Goal: Browse casually

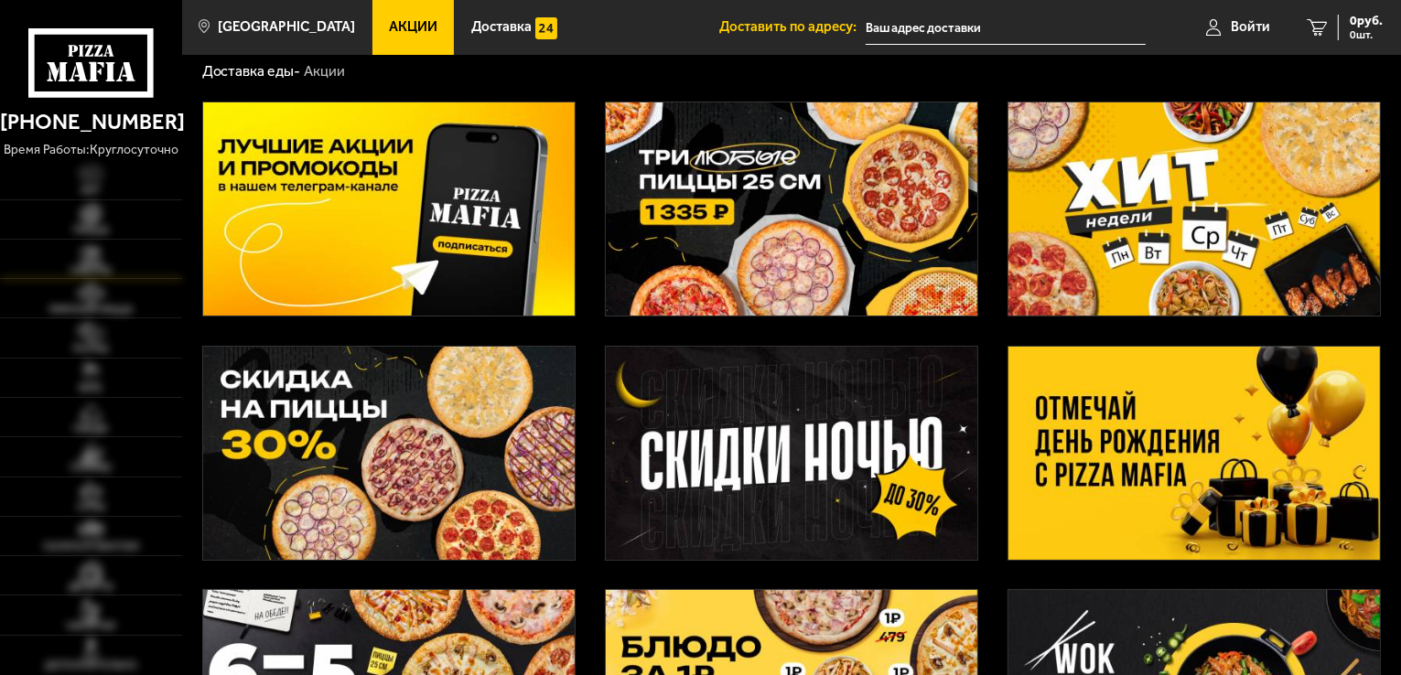
scroll to position [183, 0]
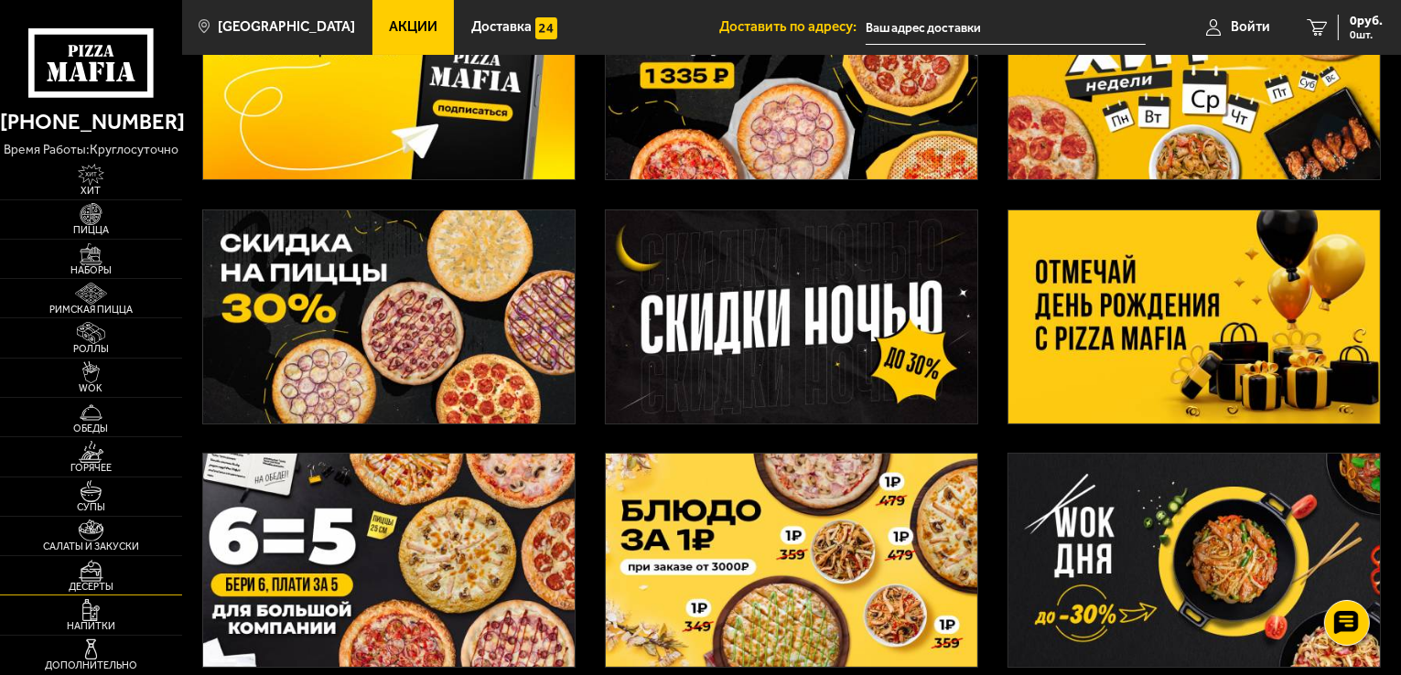
click at [103, 569] on img at bounding box center [91, 571] width 56 height 22
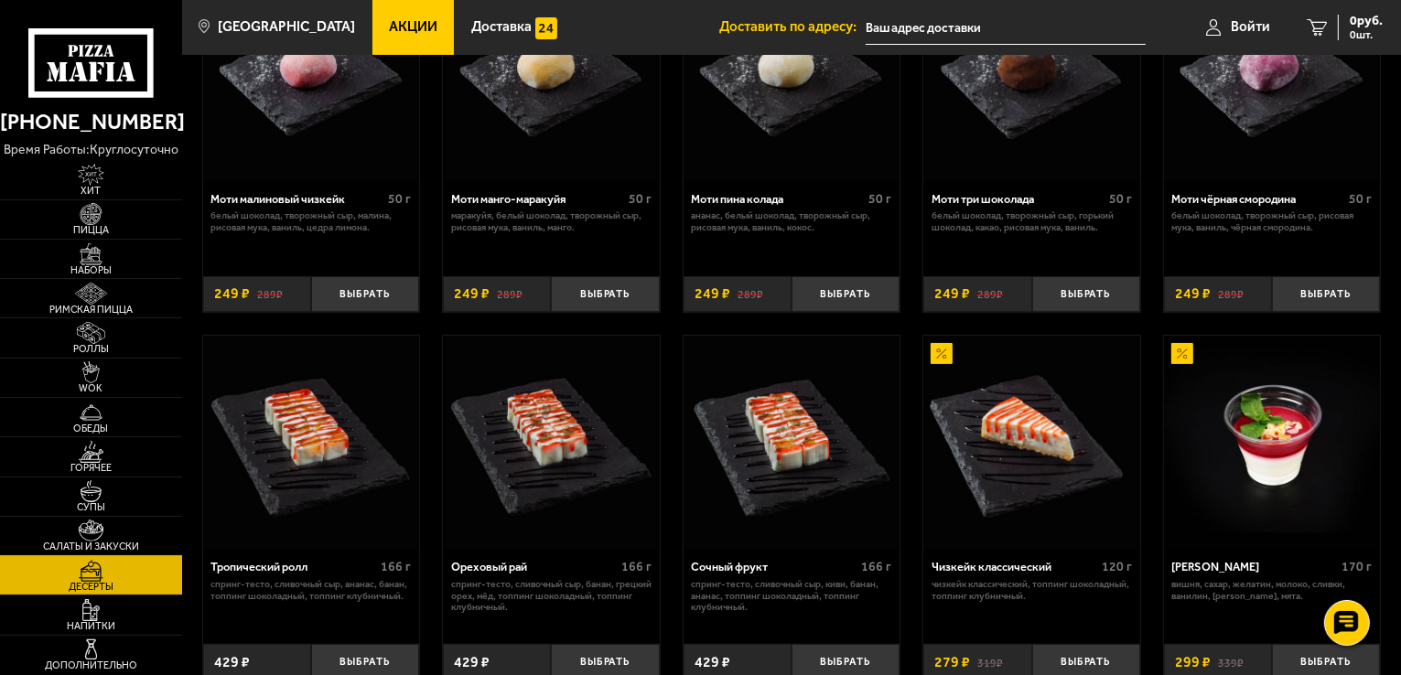
scroll to position [275, 0]
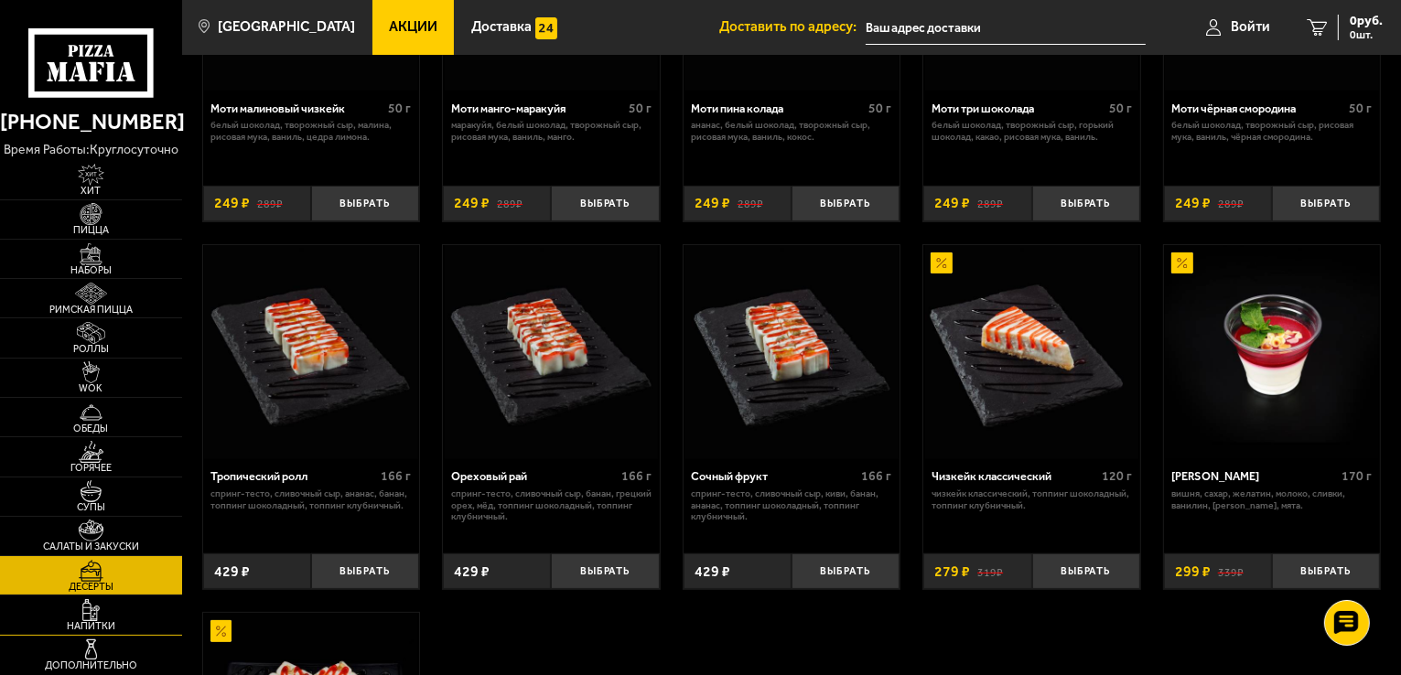
click at [106, 629] on span "Напитки" at bounding box center [91, 626] width 182 height 10
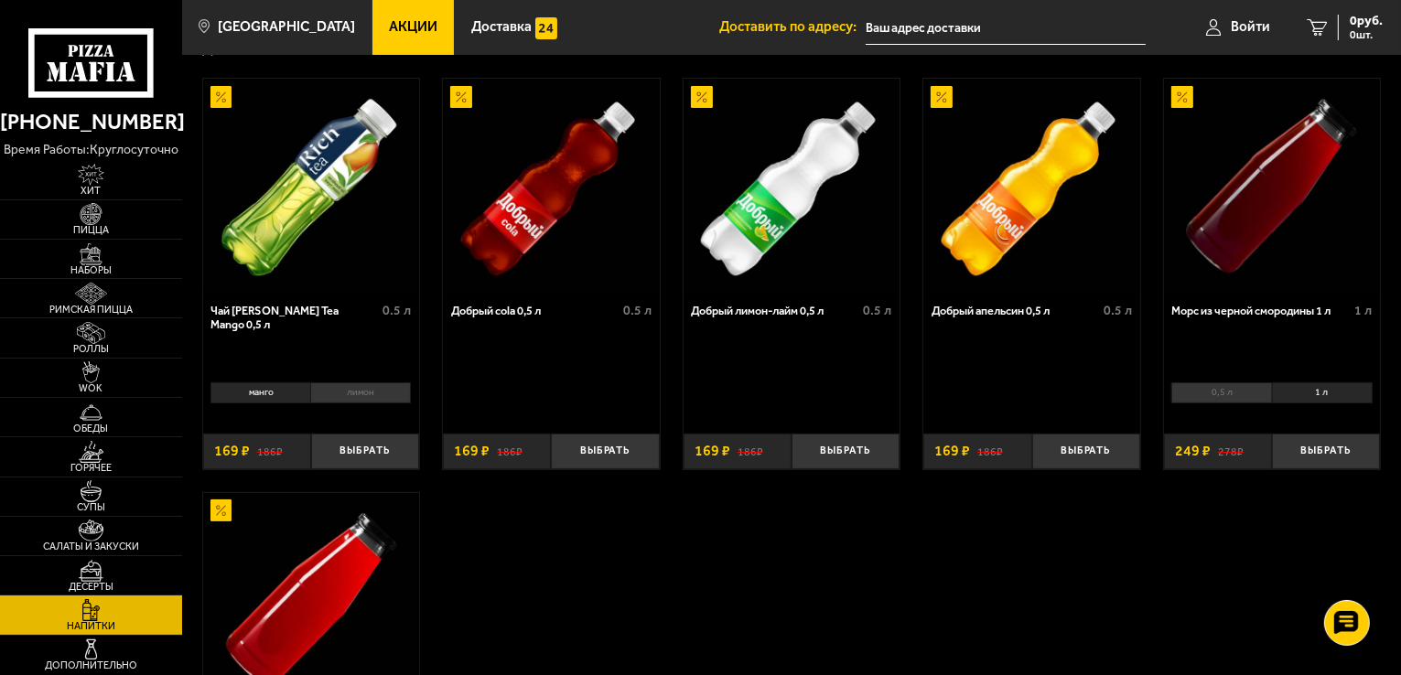
scroll to position [92, 0]
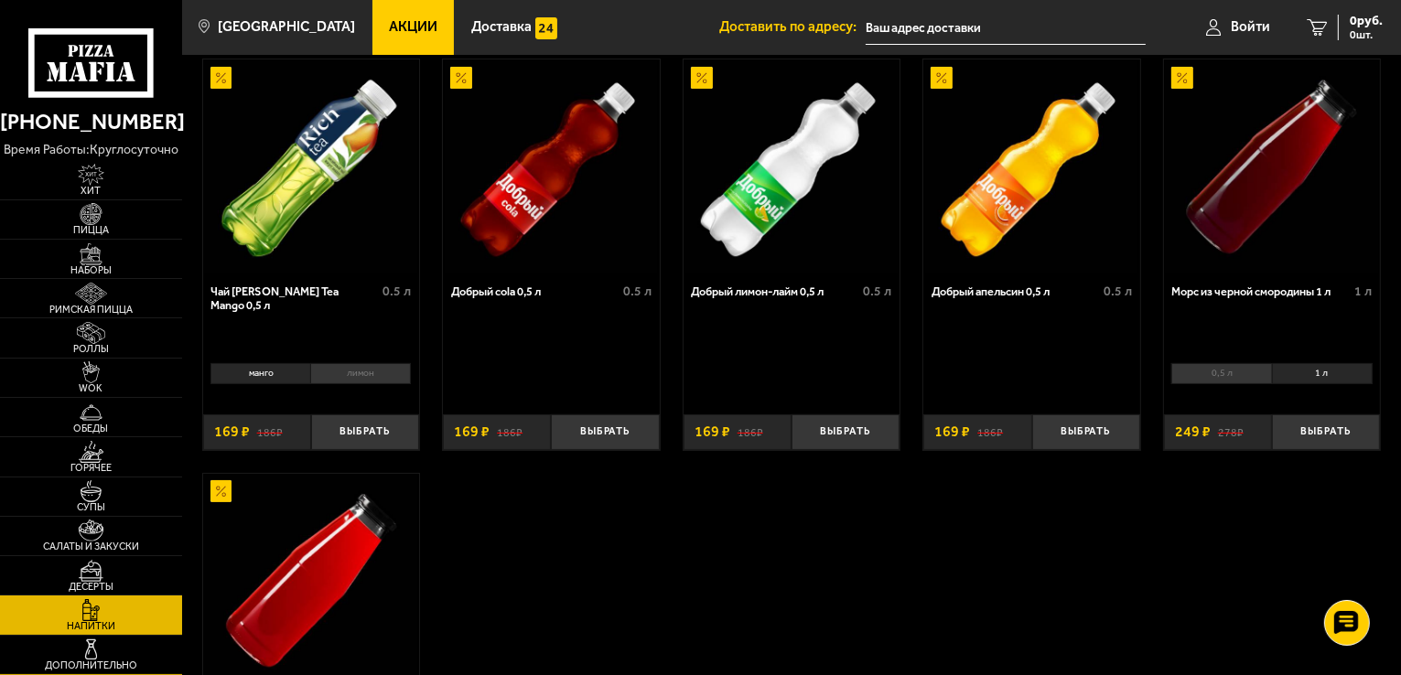
click at [93, 656] on img at bounding box center [91, 650] width 56 height 22
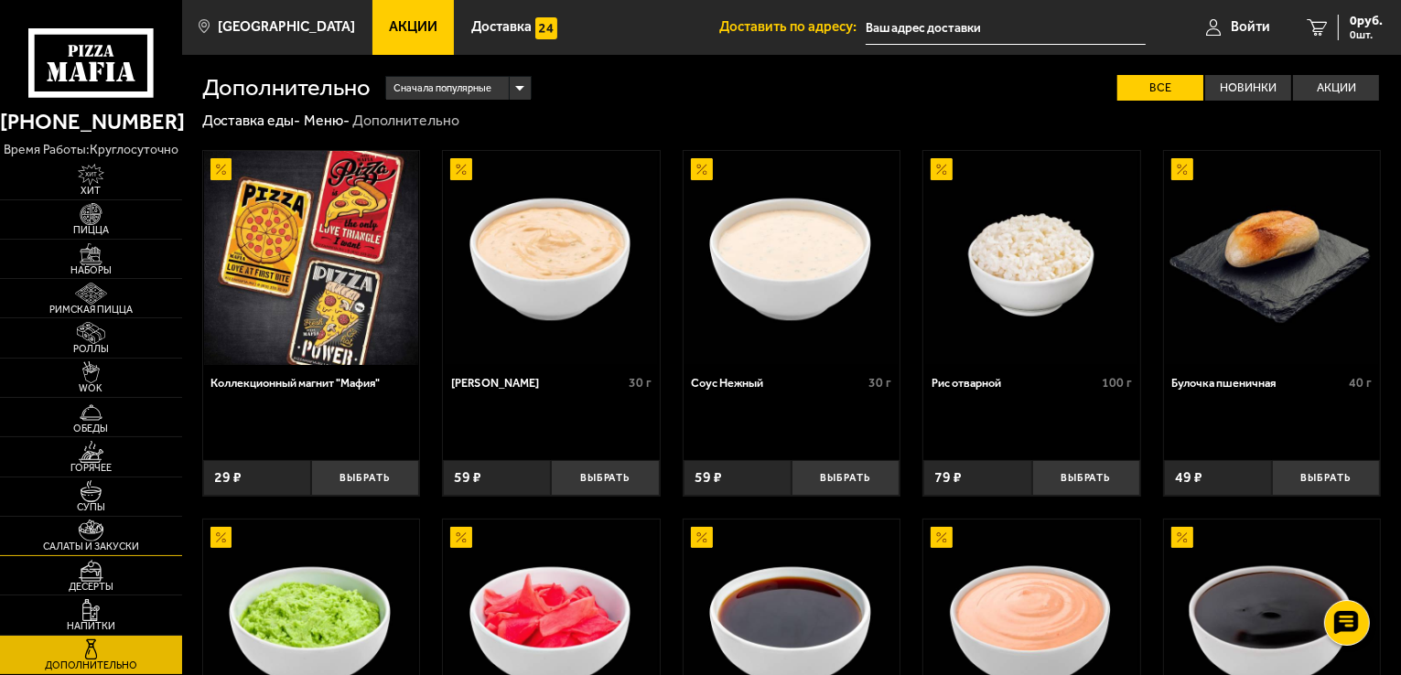
click at [86, 535] on img at bounding box center [91, 531] width 56 height 22
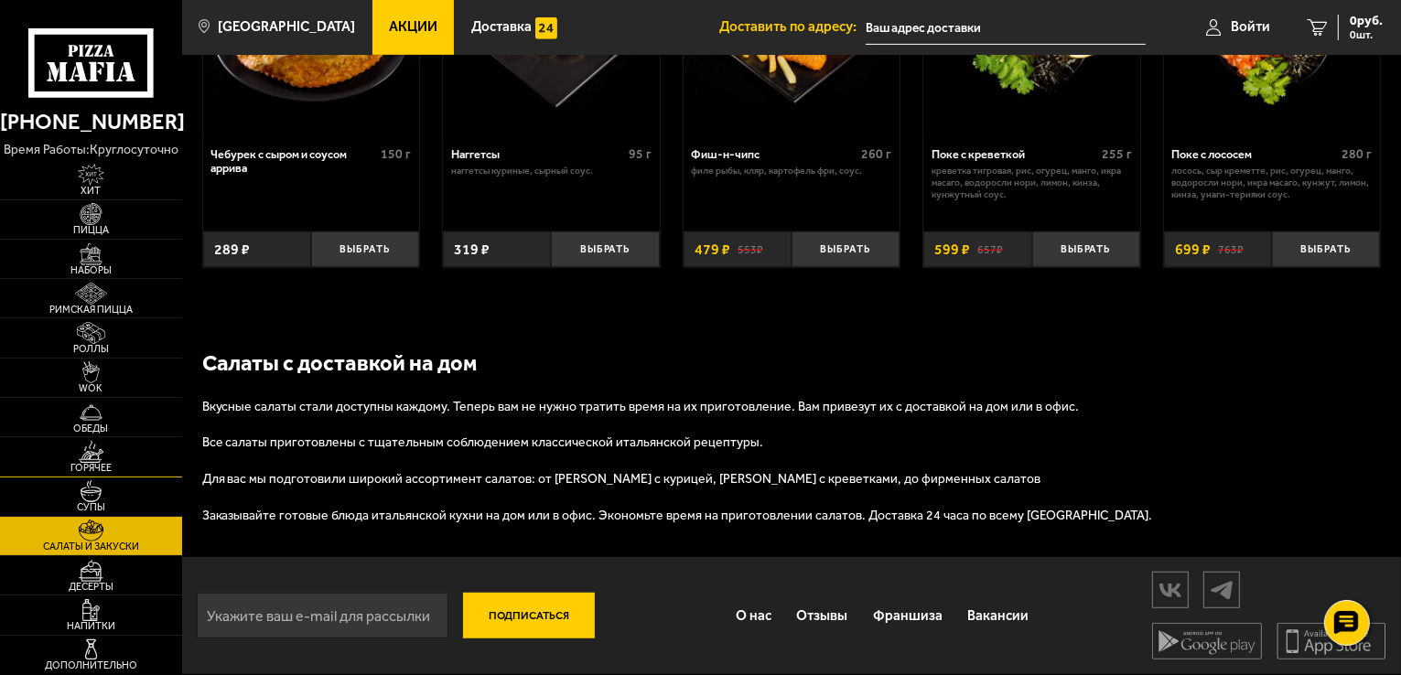
scroll to position [1059, 0]
click at [94, 495] on img at bounding box center [91, 491] width 56 height 22
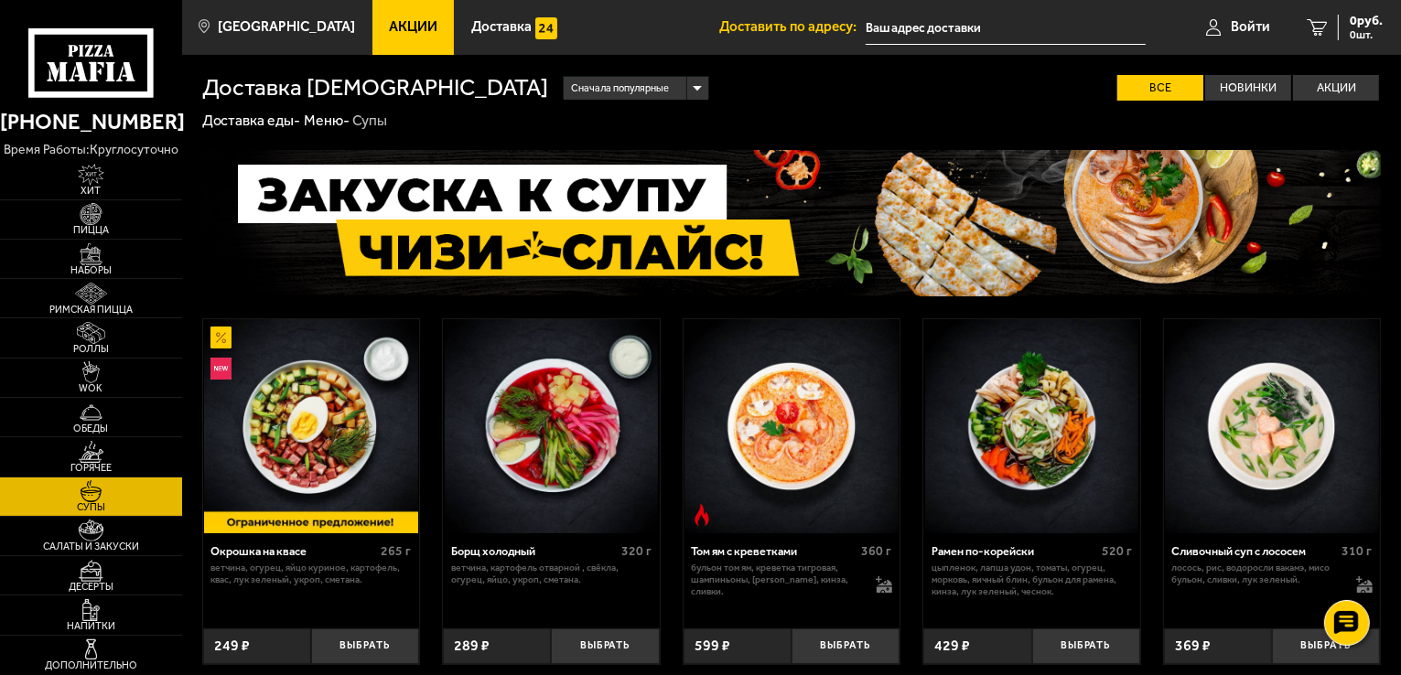
drag, startPoint x: 92, startPoint y: 534, endPoint x: 435, endPoint y: 400, distance: 367.7
click at [93, 534] on img at bounding box center [91, 531] width 56 height 22
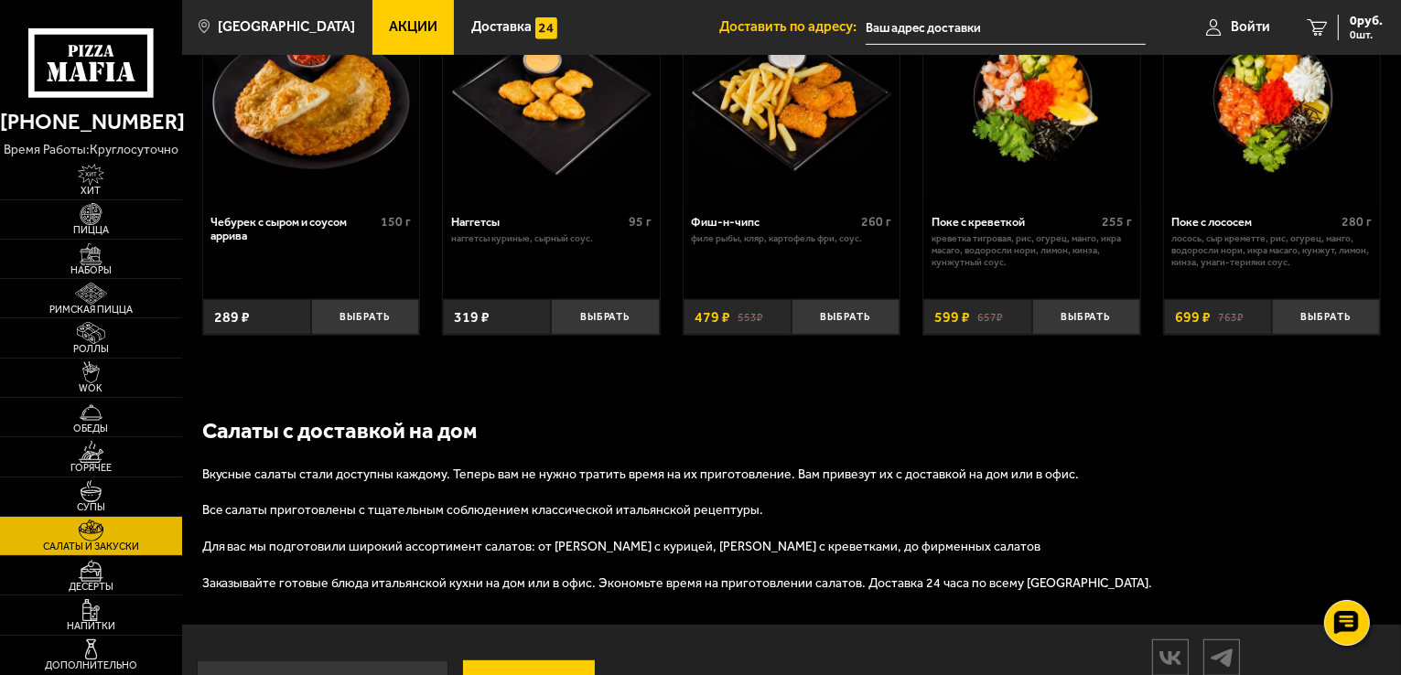
scroll to position [1059, 0]
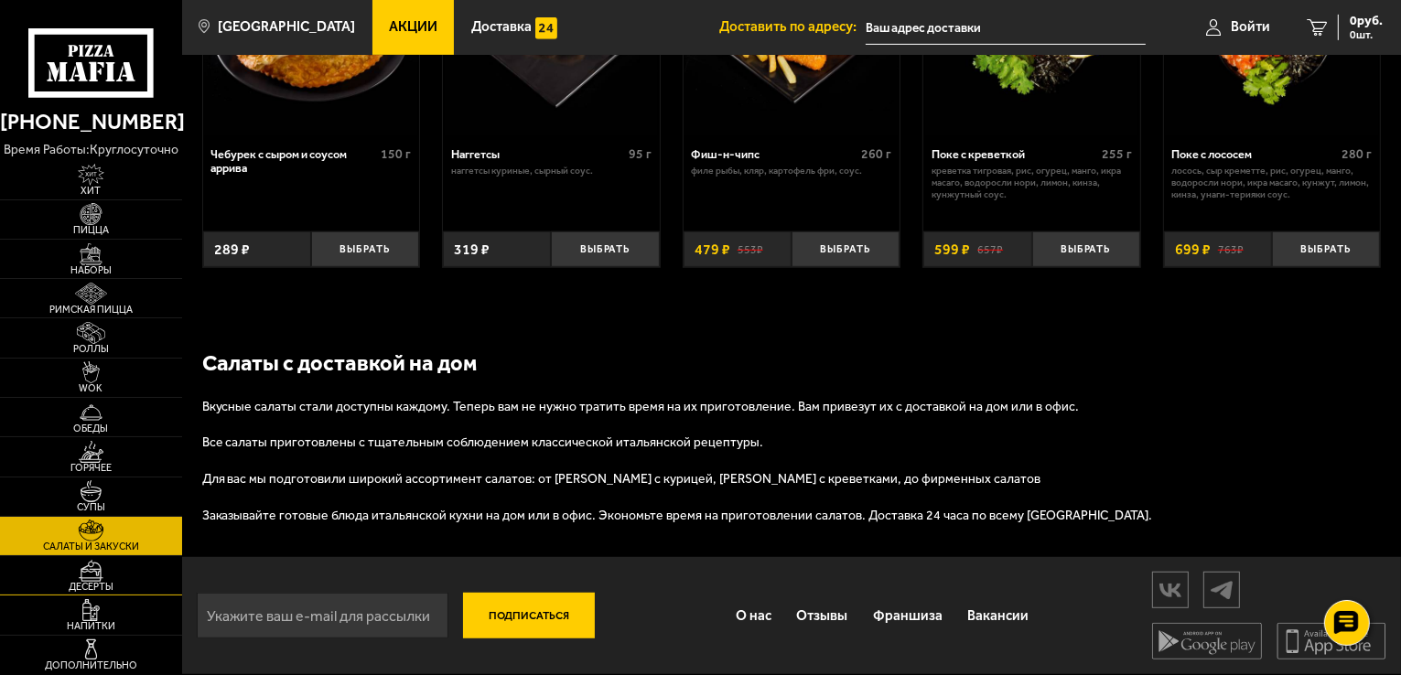
click at [81, 572] on img at bounding box center [91, 571] width 56 height 22
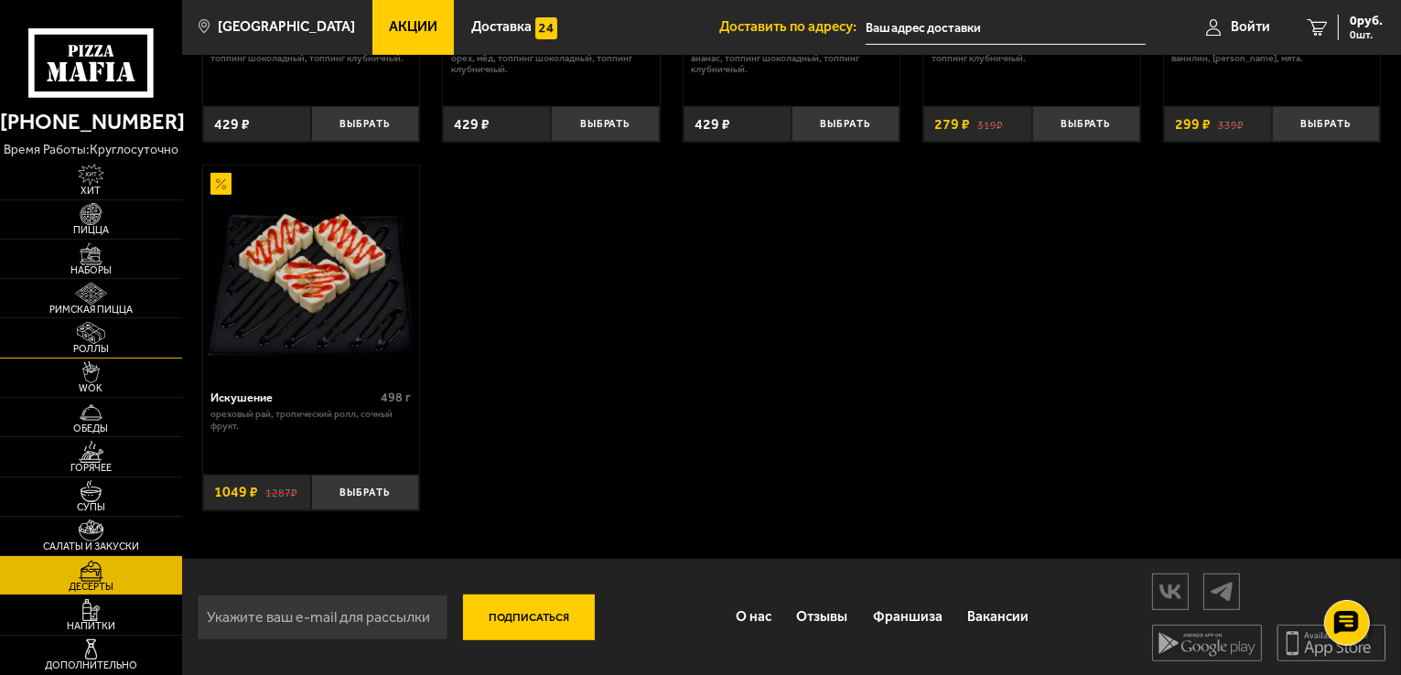
scroll to position [727, 0]
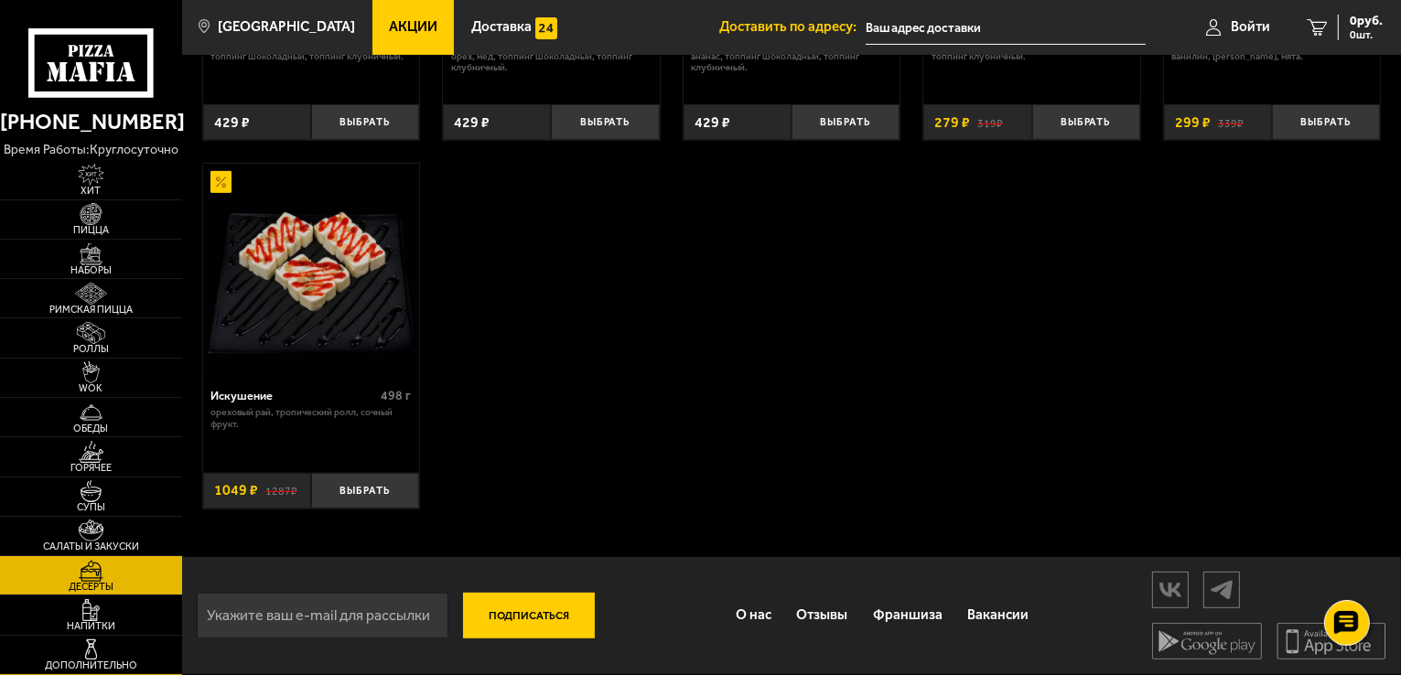
click at [129, 655] on link "Дополнительно" at bounding box center [91, 655] width 182 height 38
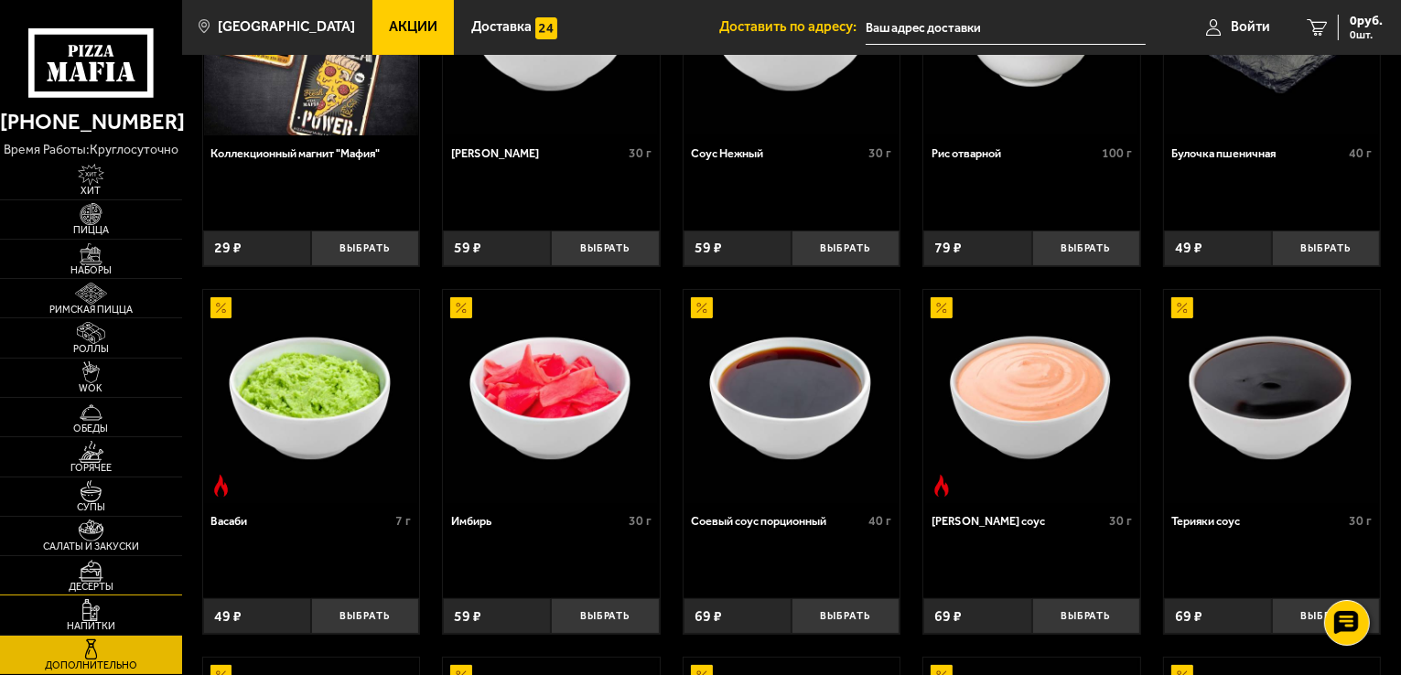
scroll to position [366, 0]
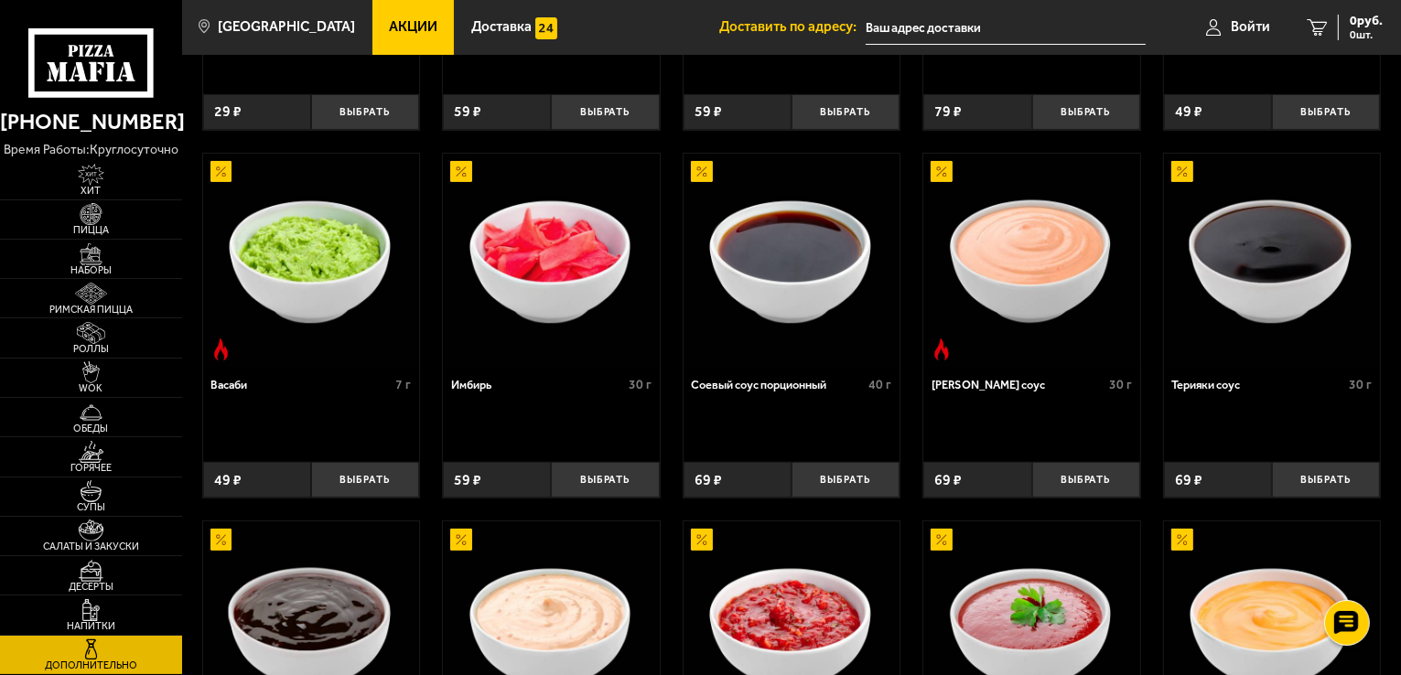
click at [102, 652] on img at bounding box center [91, 650] width 56 height 22
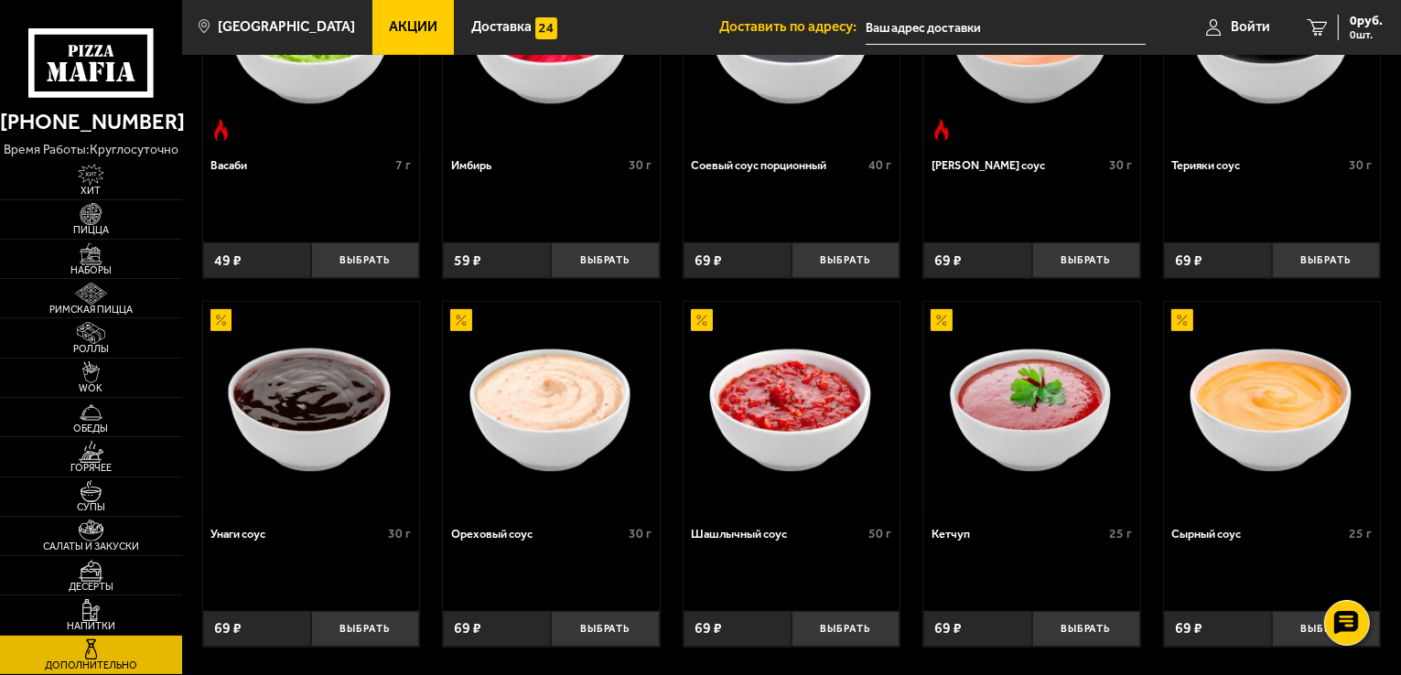
scroll to position [641, 0]
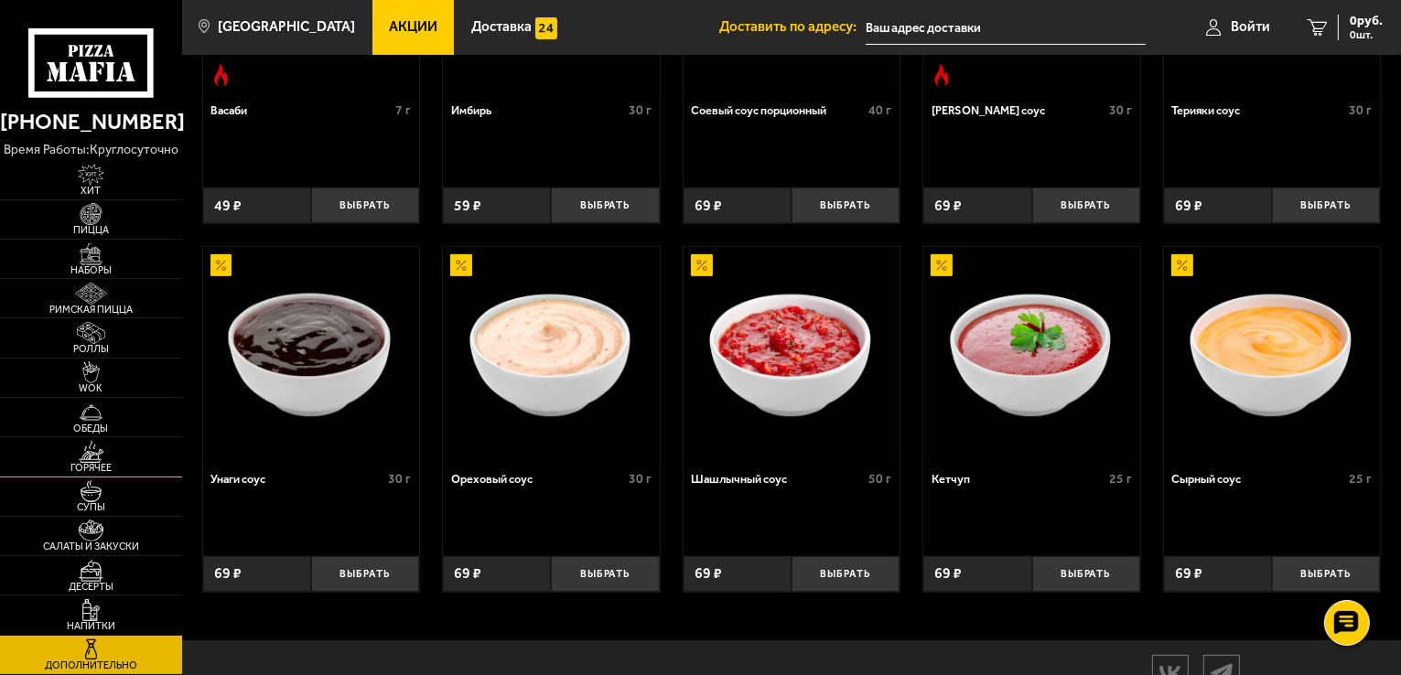
click at [108, 460] on img at bounding box center [91, 452] width 56 height 22
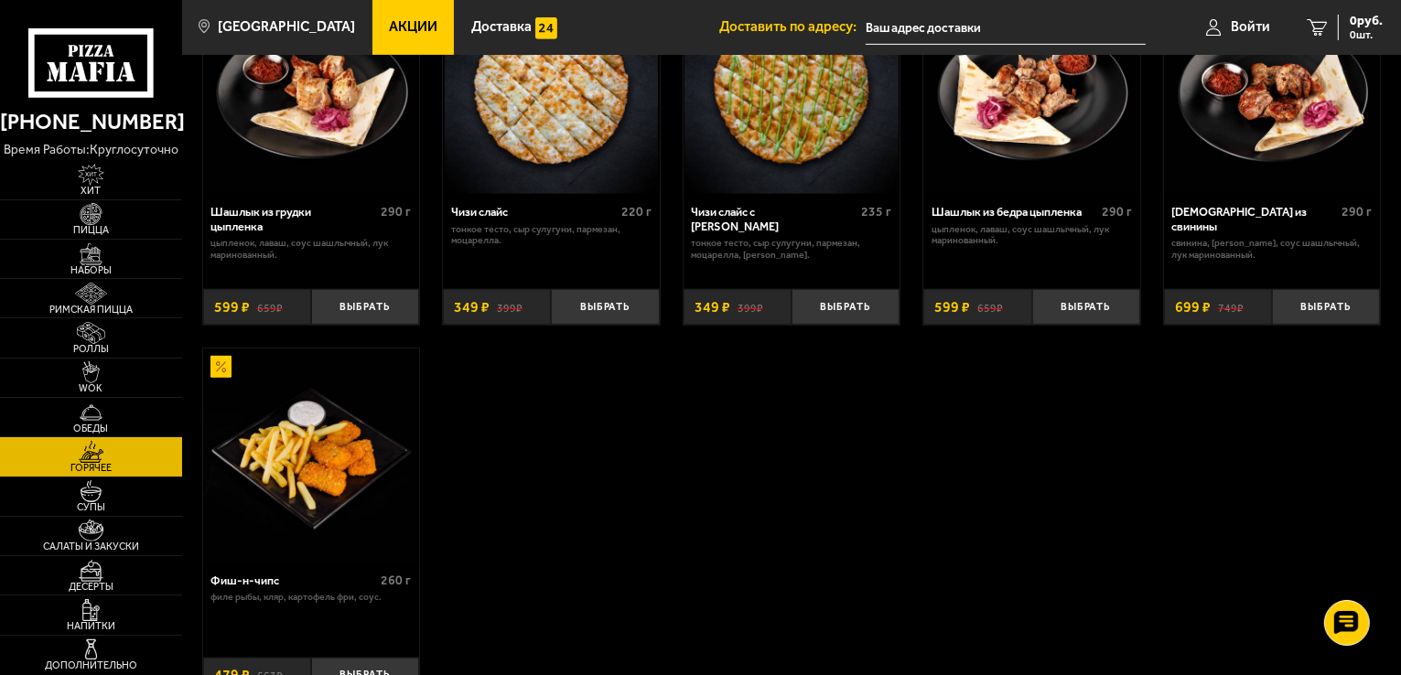
scroll to position [1007, 0]
click at [97, 579] on img at bounding box center [91, 571] width 56 height 22
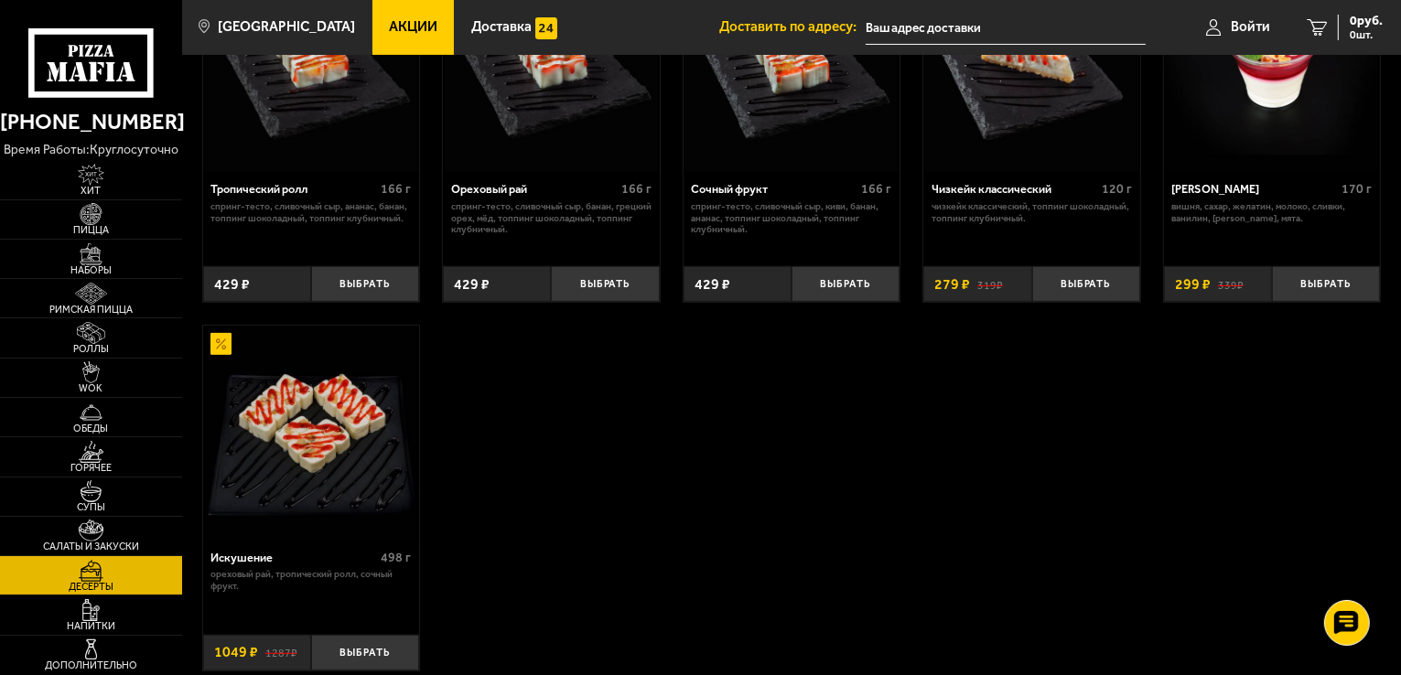
scroll to position [458, 0]
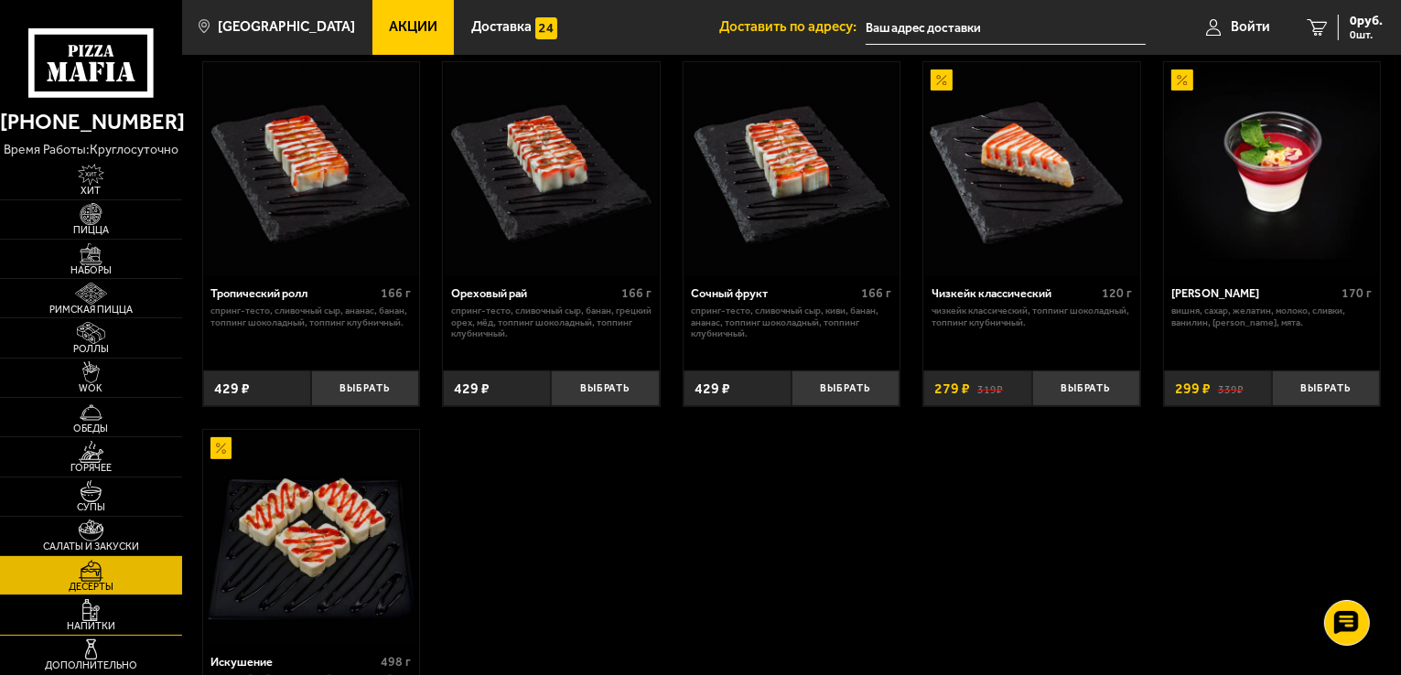
click at [118, 623] on span "Напитки" at bounding box center [91, 626] width 182 height 10
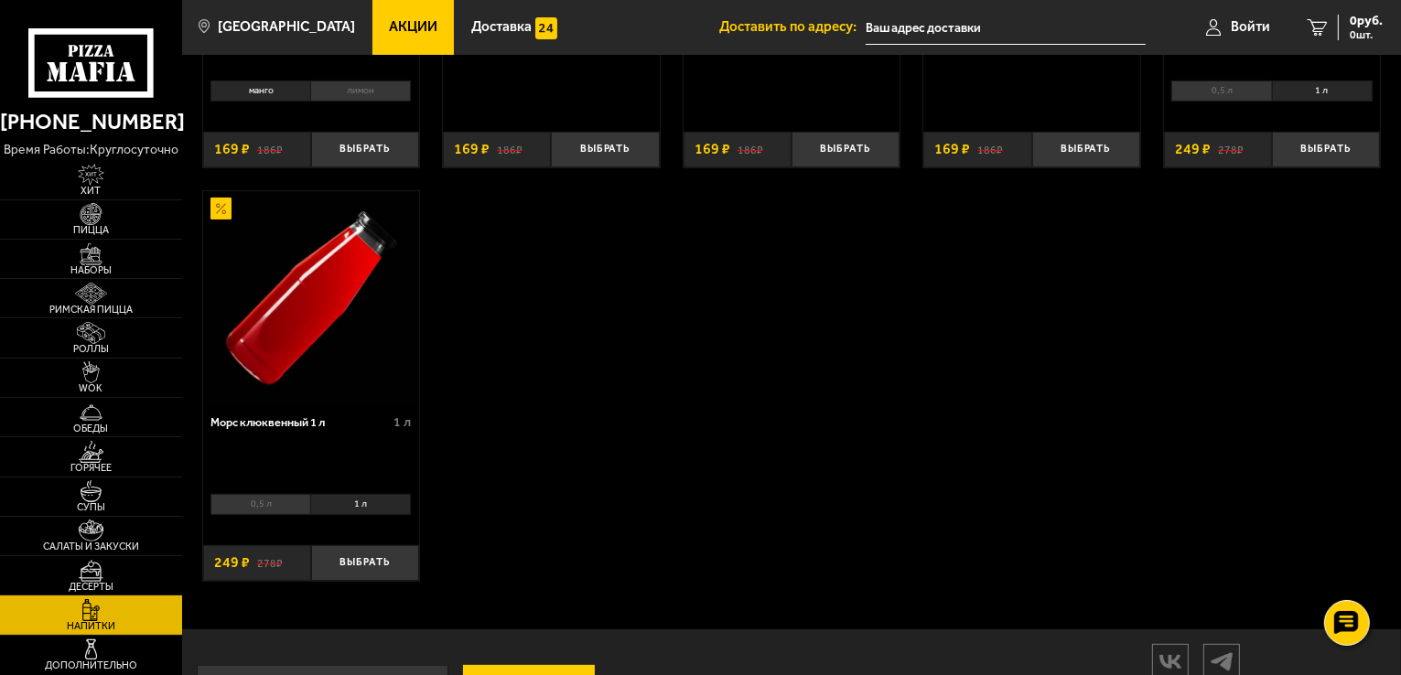
scroll to position [447, 0]
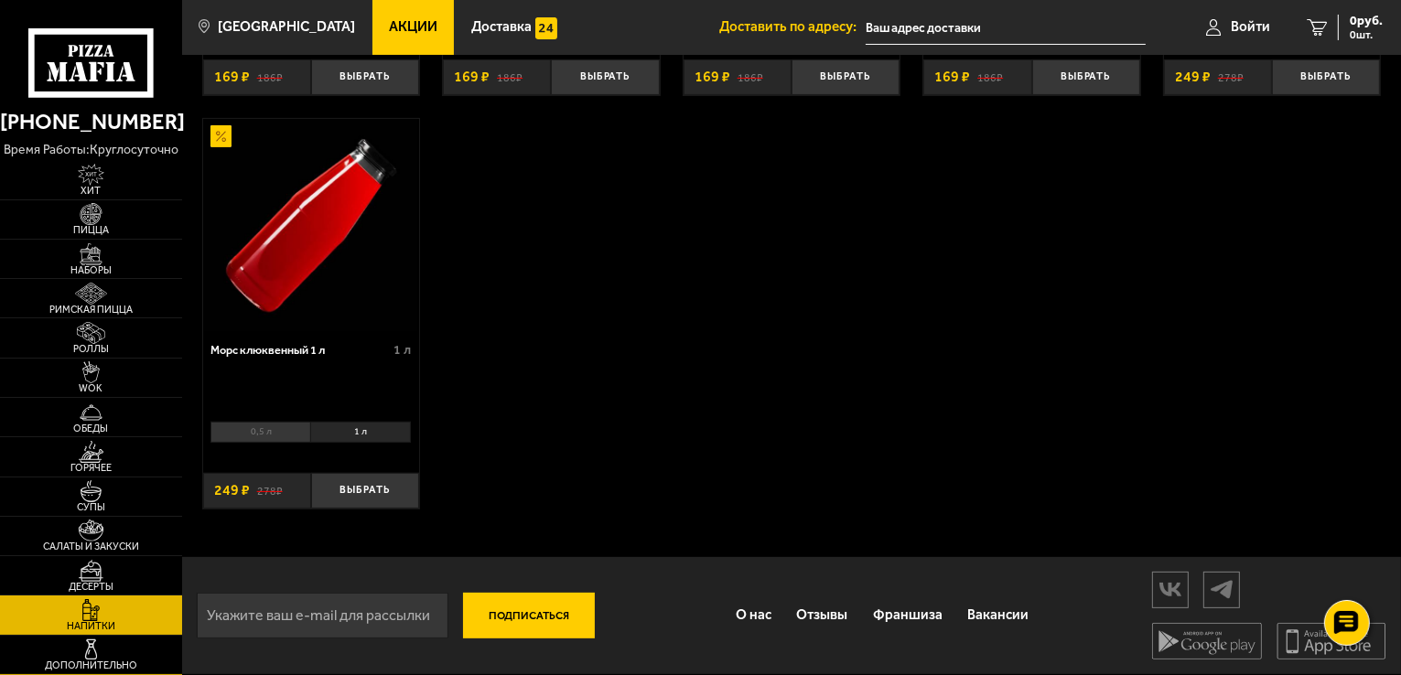
click at [102, 645] on img at bounding box center [91, 650] width 56 height 22
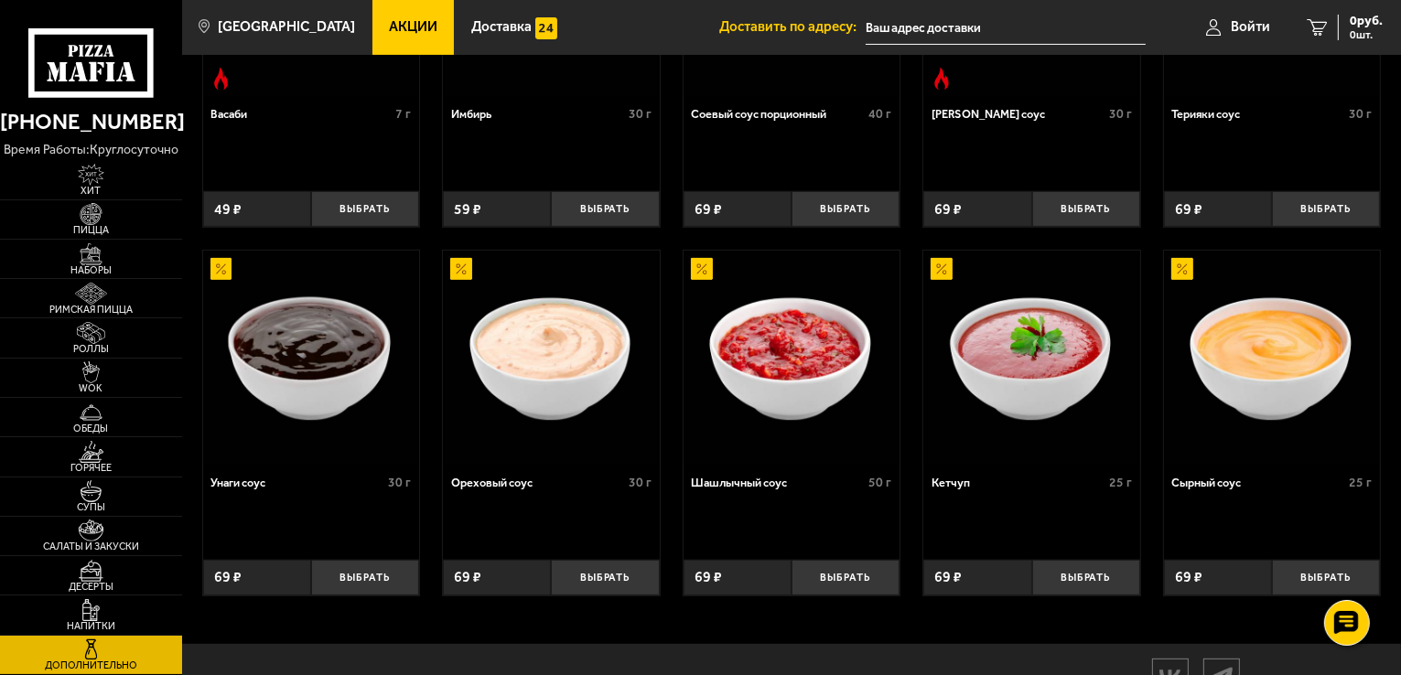
scroll to position [641, 0]
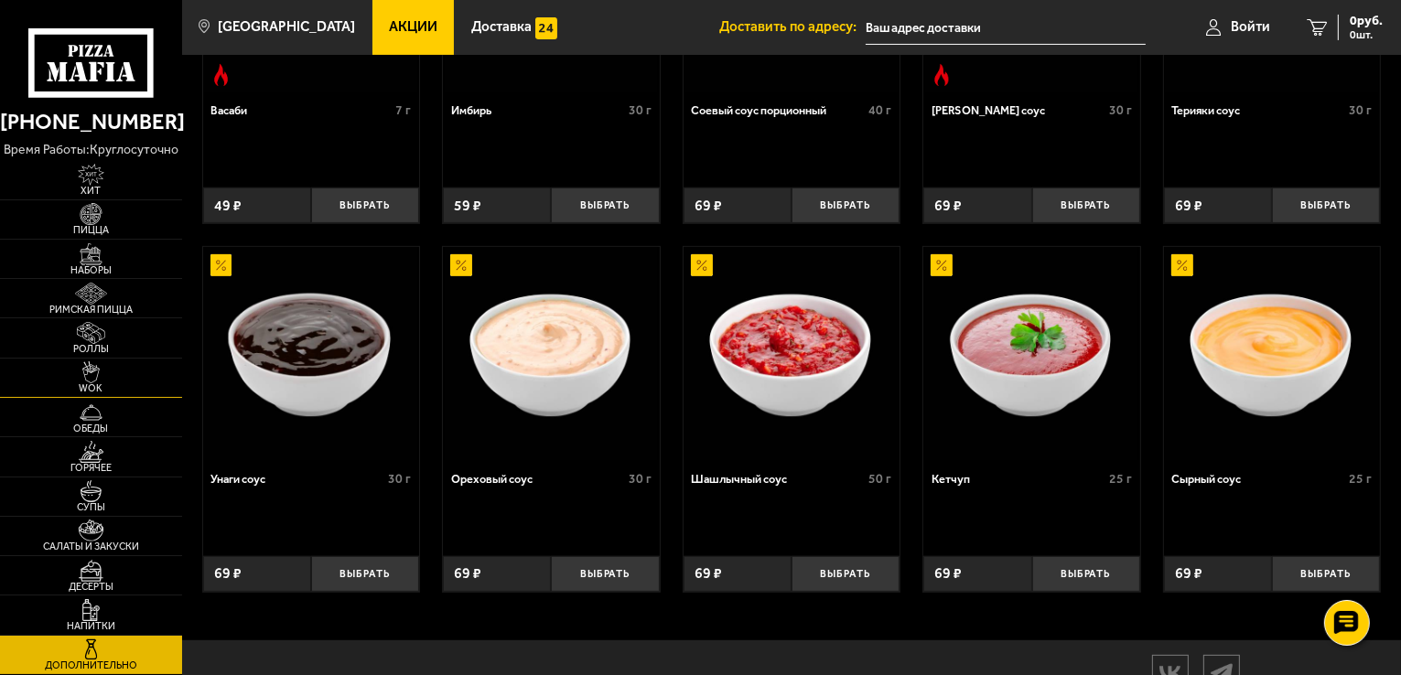
click at [109, 387] on span "WOK" at bounding box center [91, 388] width 182 height 10
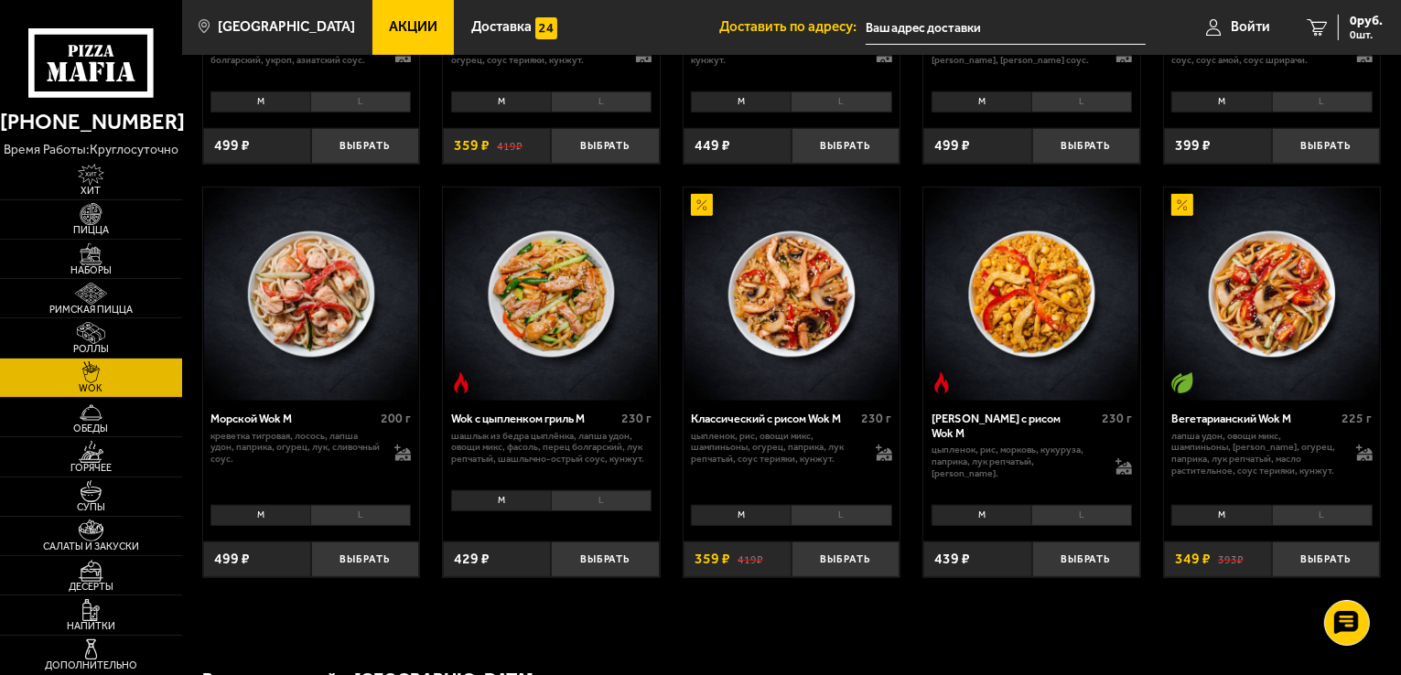
scroll to position [824, 0]
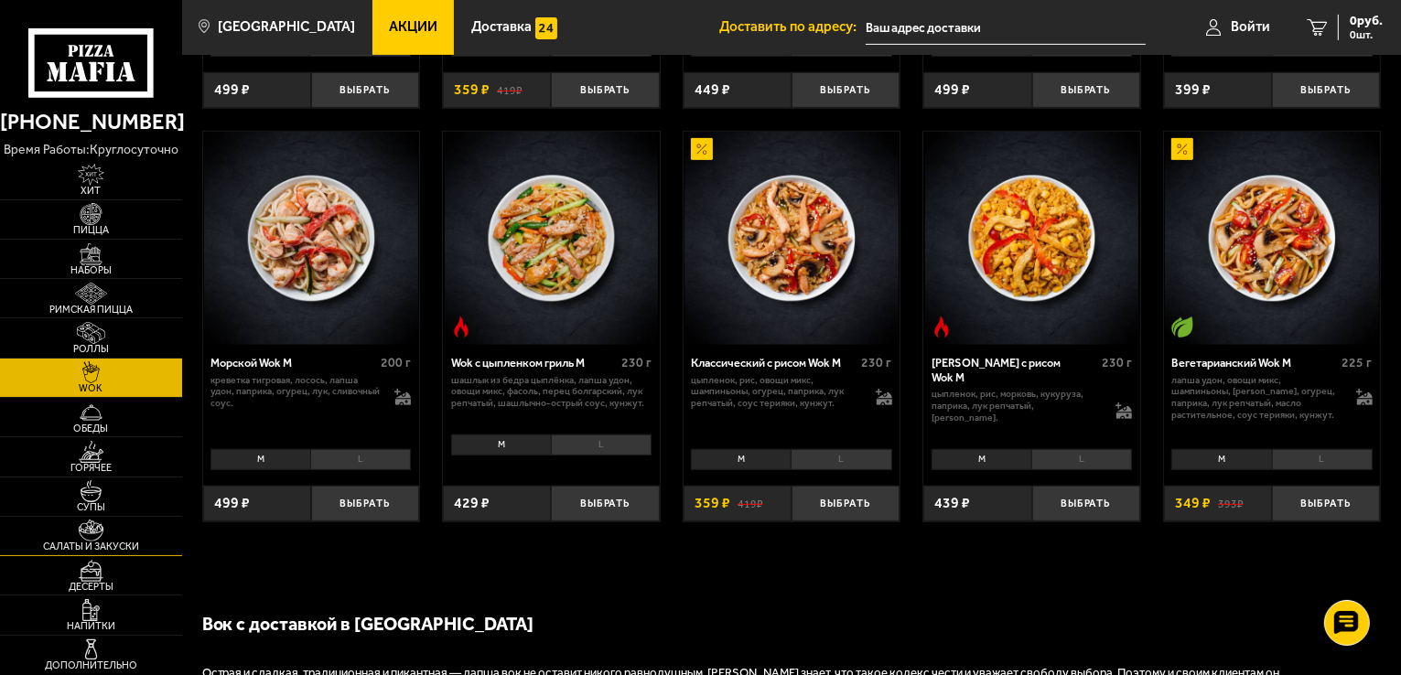
click at [102, 543] on span "Салаты и закуски" at bounding box center [91, 547] width 182 height 10
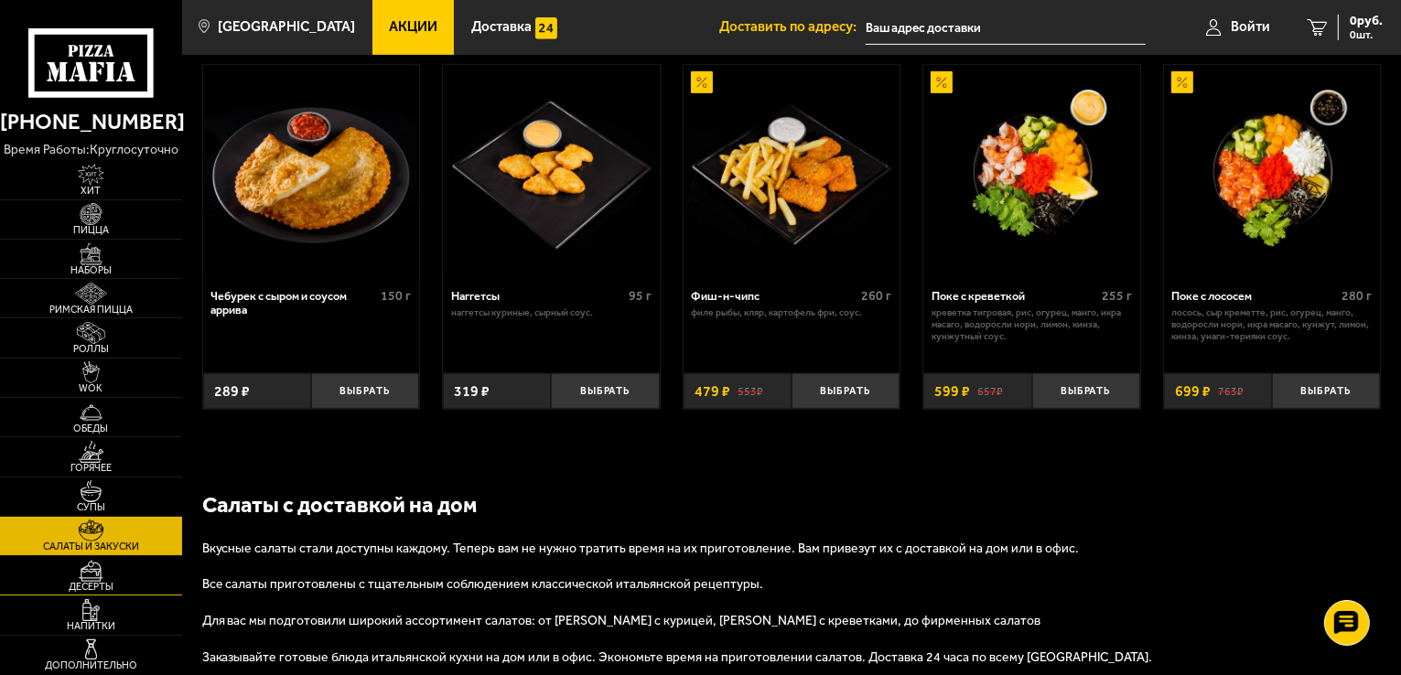
scroll to position [915, 0]
click at [92, 651] on img at bounding box center [91, 650] width 56 height 22
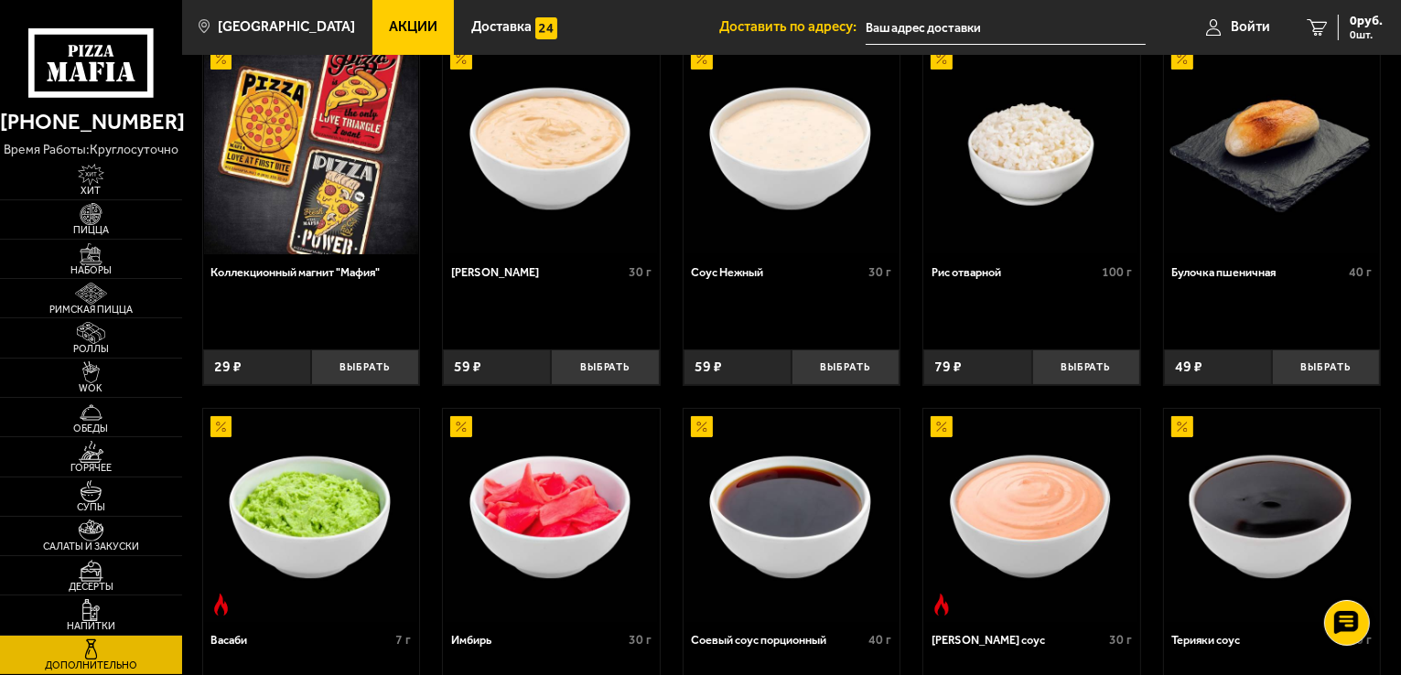
scroll to position [86, 0]
